Goal: Task Accomplishment & Management: Complete application form

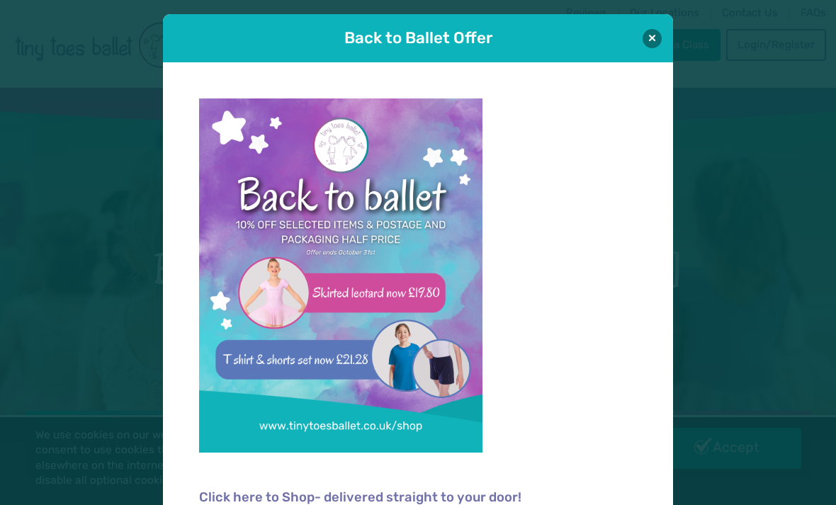
scroll to position [1, 0]
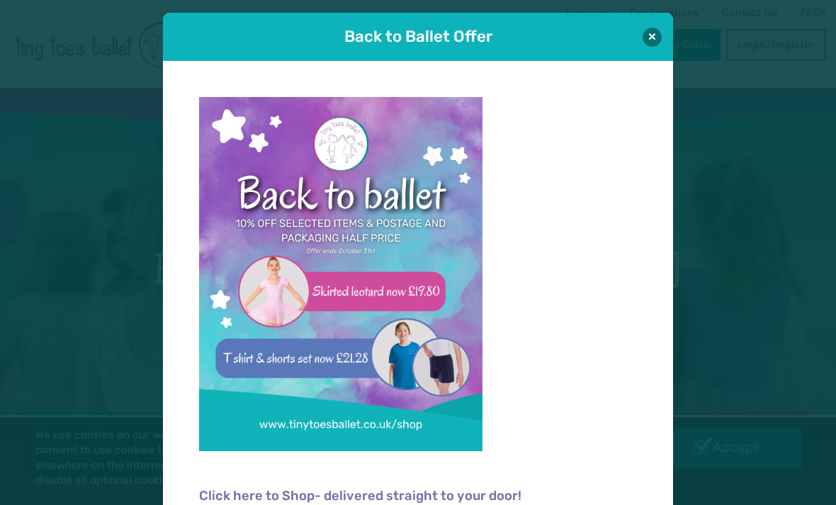
click at [652, 40] on button at bounding box center [651, 37] width 19 height 19
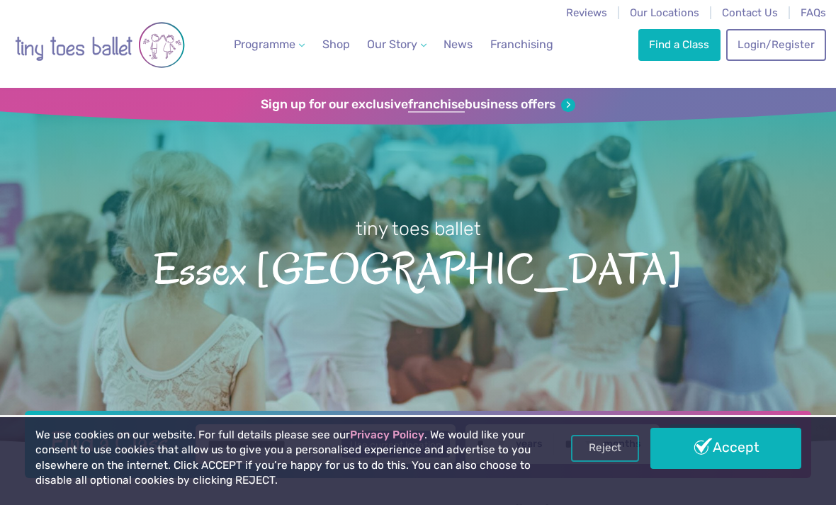
click at [671, 50] on link "Find a Class" at bounding box center [679, 44] width 82 height 31
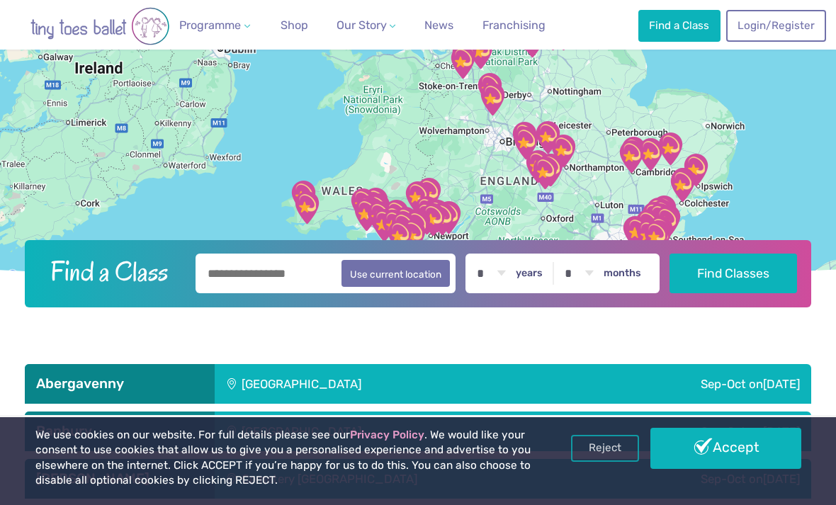
scroll to position [215, 0]
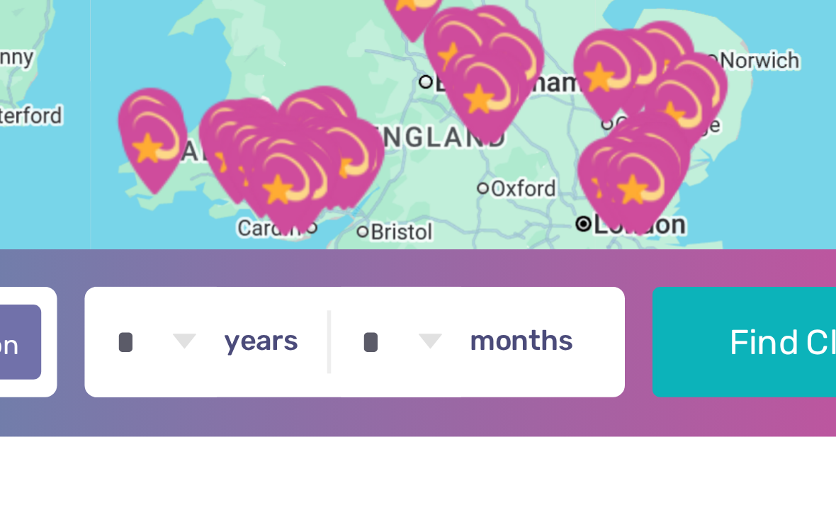
click at [469, 239] on select "* * * * * * * * * * ** ** **" at bounding box center [491, 259] width 44 height 40
select select "*"
click at [669, 239] on button "Find Classes" at bounding box center [732, 259] width 127 height 40
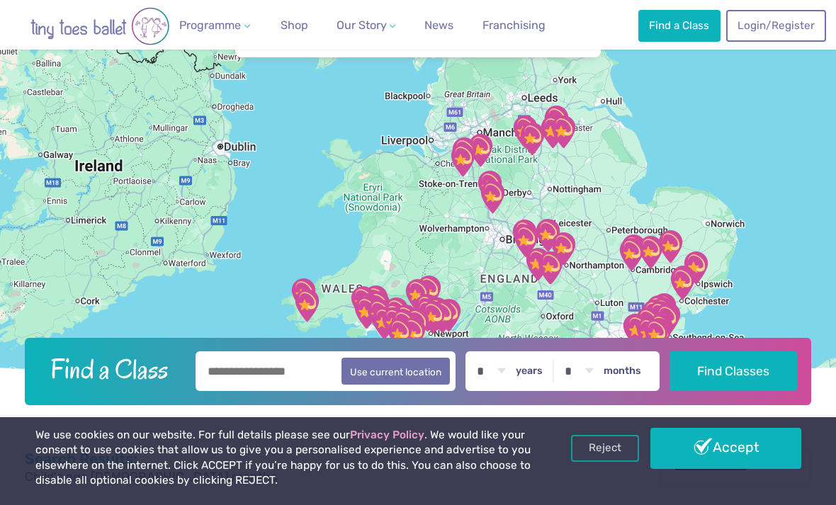
scroll to position [105, 0]
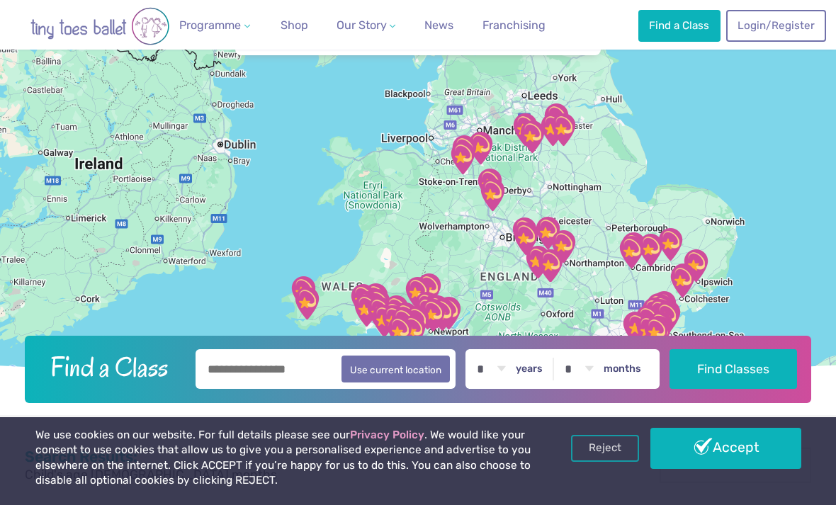
click at [283, 389] on input "text" at bounding box center [325, 369] width 260 height 40
type input "********"
click at [741, 389] on button "Find Classes" at bounding box center [732, 369] width 127 height 40
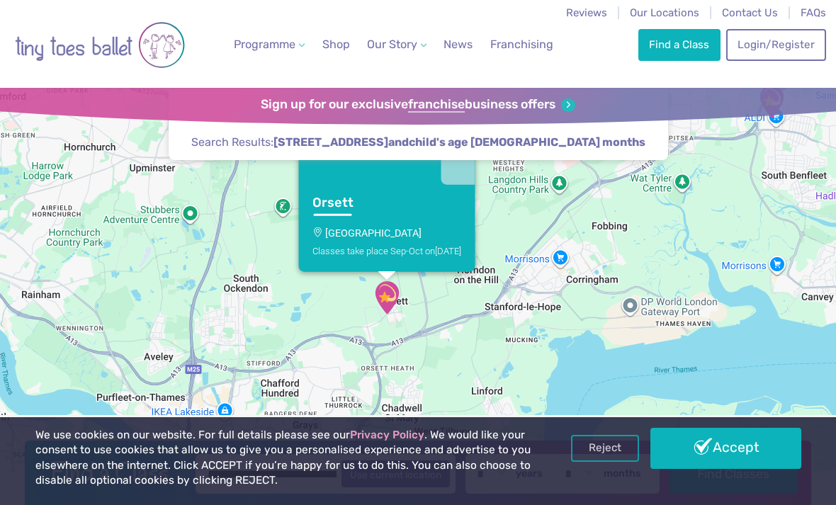
click at [703, 447] on link "Accept" at bounding box center [725, 448] width 150 height 41
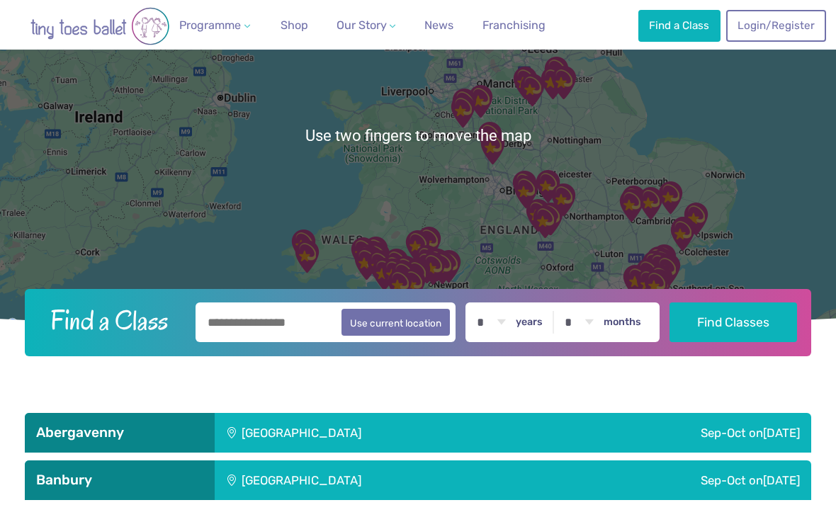
scroll to position [159, 0]
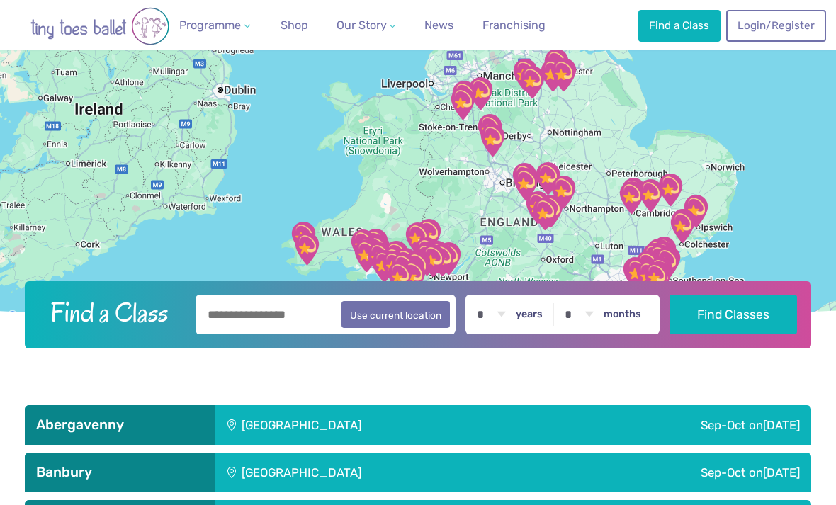
click at [539, 321] on label "years" at bounding box center [529, 314] width 27 height 13
click at [513, 334] on select "* * * * * * * * * * ** ** **" at bounding box center [491, 315] width 44 height 40
select select "*"
click at [396, 328] on button "Use current location" at bounding box center [395, 314] width 108 height 27
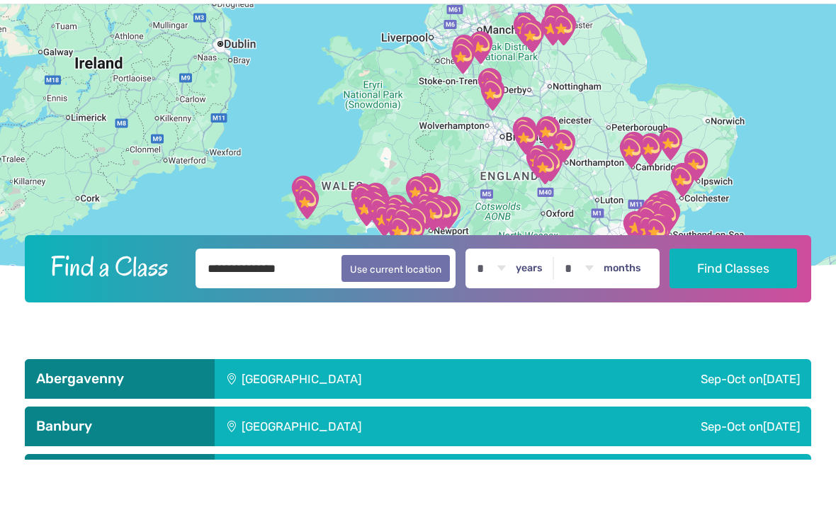
scroll to position [206, 0]
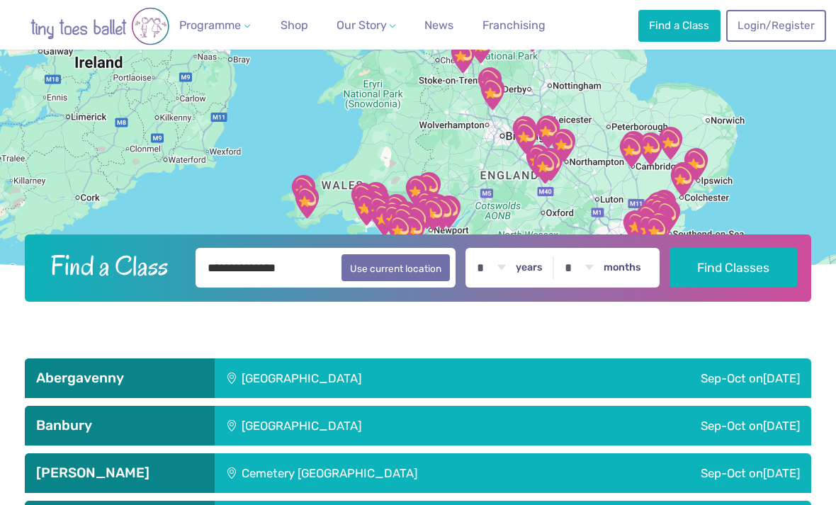
type input "**********"
click at [737, 288] on button "Find Classes" at bounding box center [732, 268] width 127 height 40
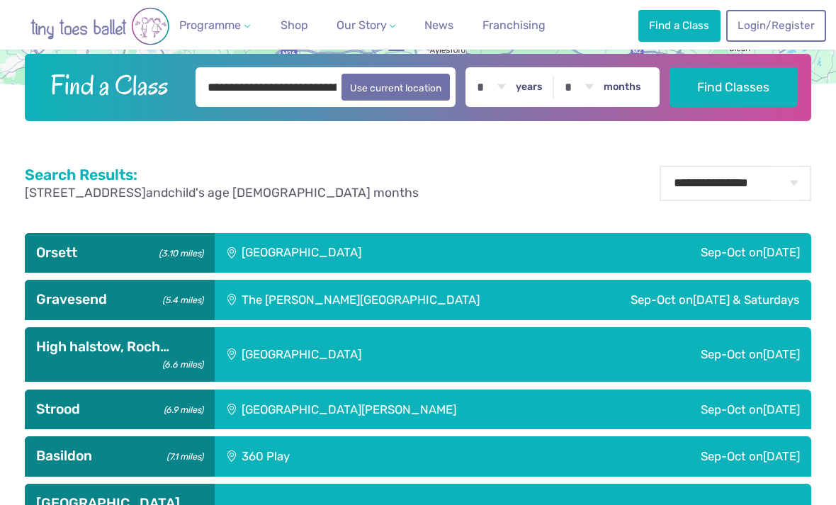
scroll to position [394, 0]
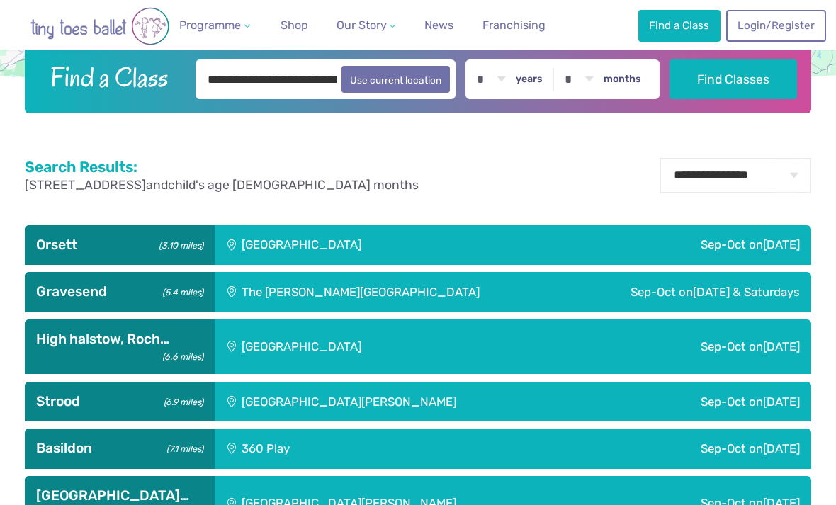
click at [611, 468] on div "Sep-Oct [DATE]" at bounding box center [636, 448] width 348 height 40
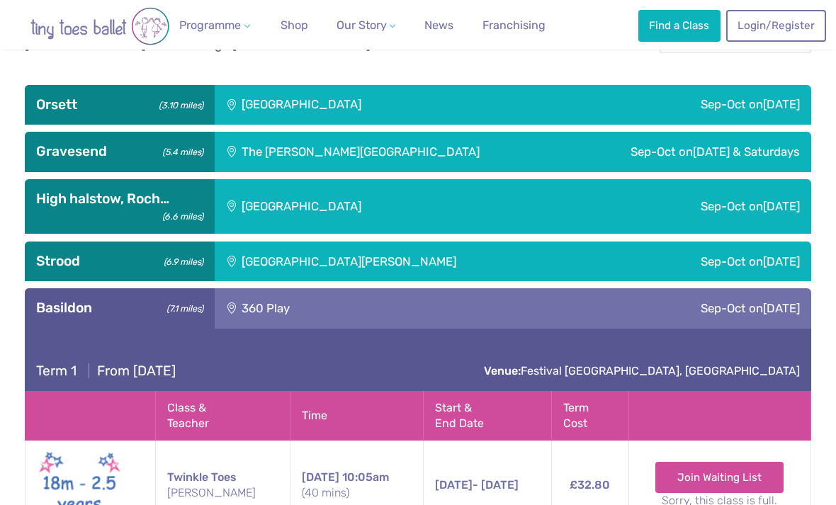
scroll to position [528, 0]
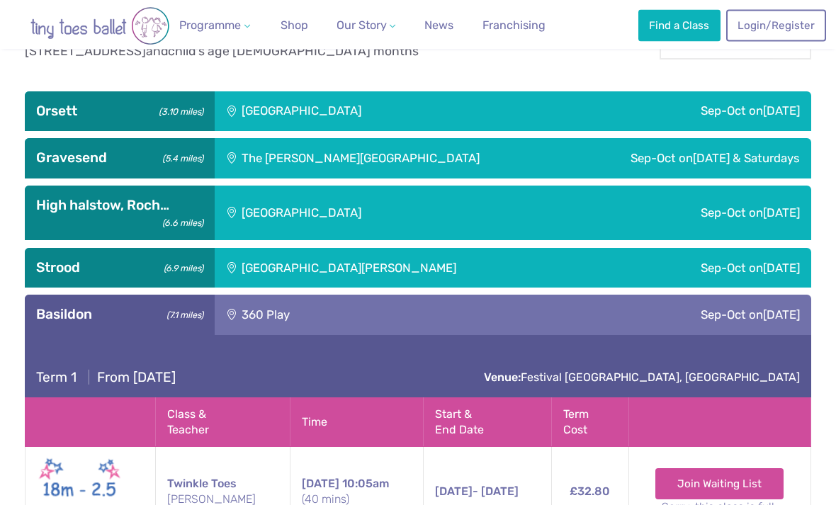
click at [632, 132] on div "Sep-Oct [DATE]" at bounding box center [681, 112] width 259 height 40
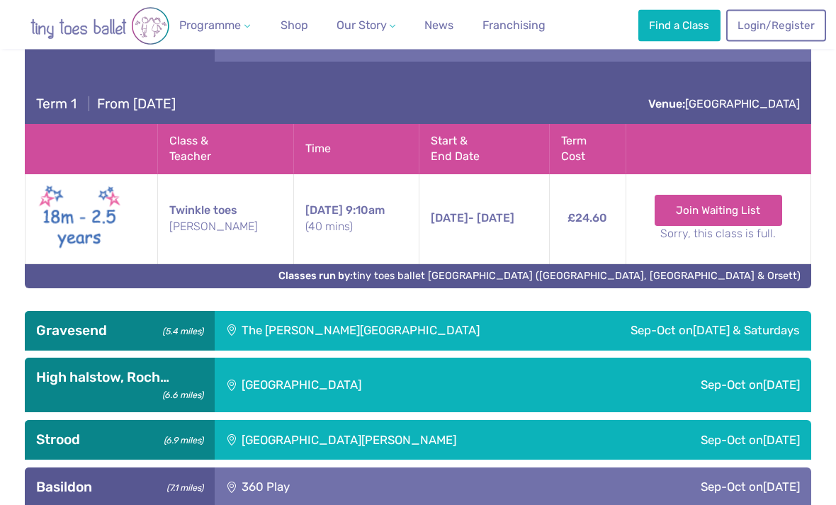
scroll to position [598, 0]
click at [656, 351] on div "Sep-Oct [DATE] & Saturdays" at bounding box center [689, 331] width 244 height 40
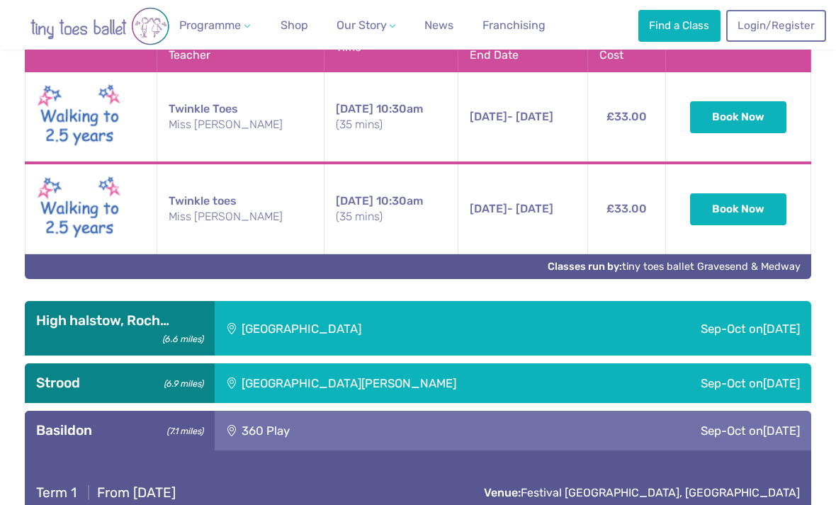
scroll to position [1034, 0]
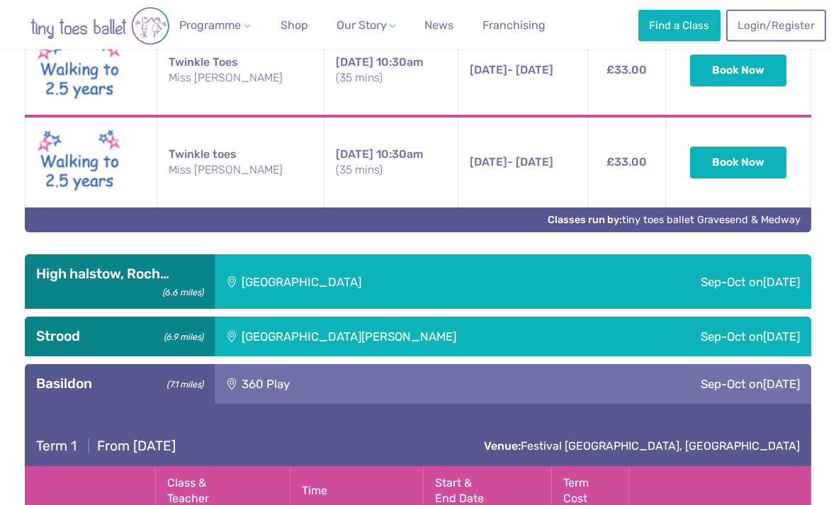
click at [687, 357] on div "Sep-Oct [DATE]" at bounding box center [713, 337] width 193 height 40
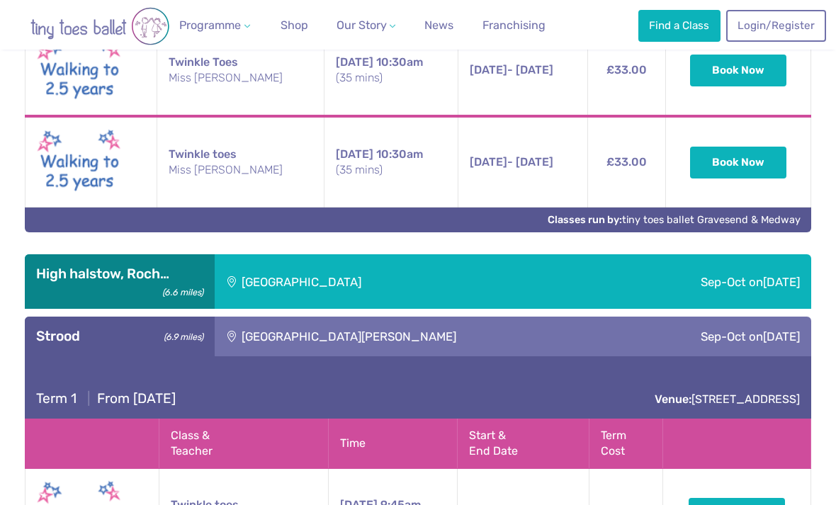
click at [727, 309] on div "Sep-Oct [DATE]" at bounding box center [681, 281] width 259 height 55
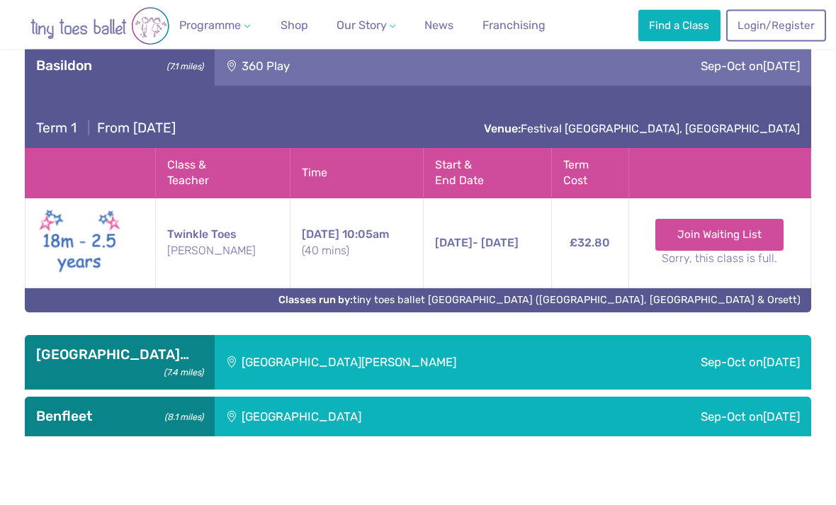
scroll to position [1836, 0]
click at [724, 436] on div "Sep-Oct [DATE]" at bounding box center [681, 417] width 259 height 40
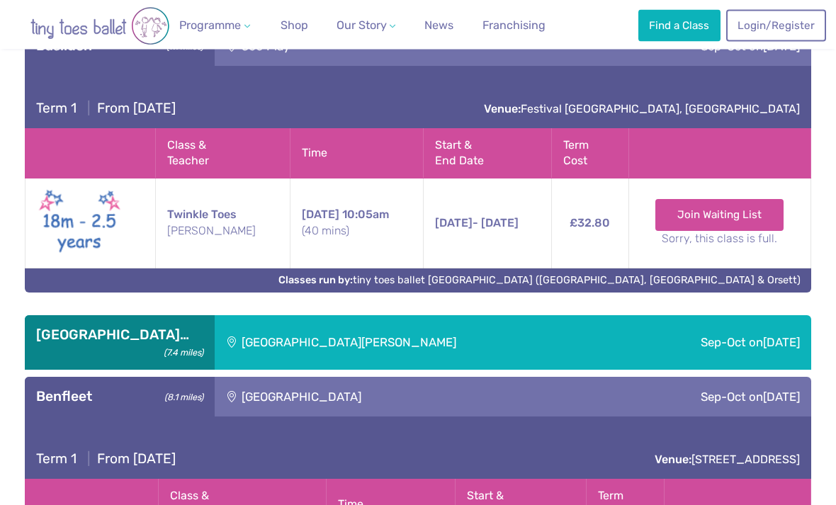
scroll to position [1851, 0]
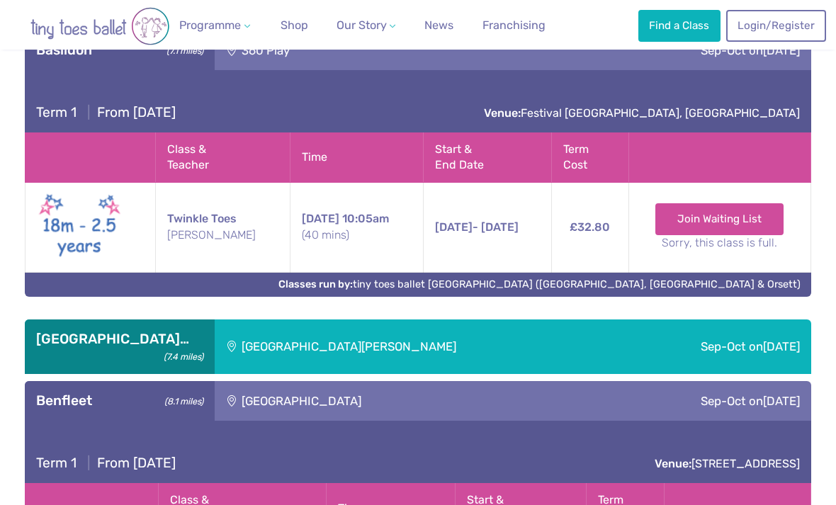
click at [625, 374] on div "Sep-Oct [DATE]" at bounding box center [713, 346] width 193 height 55
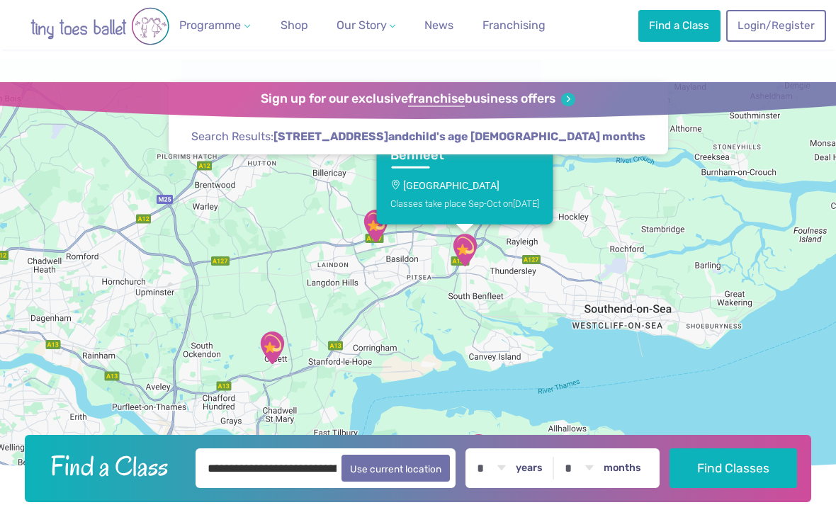
scroll to position [0, 0]
